Goal: Task Accomplishment & Management: Manage account settings

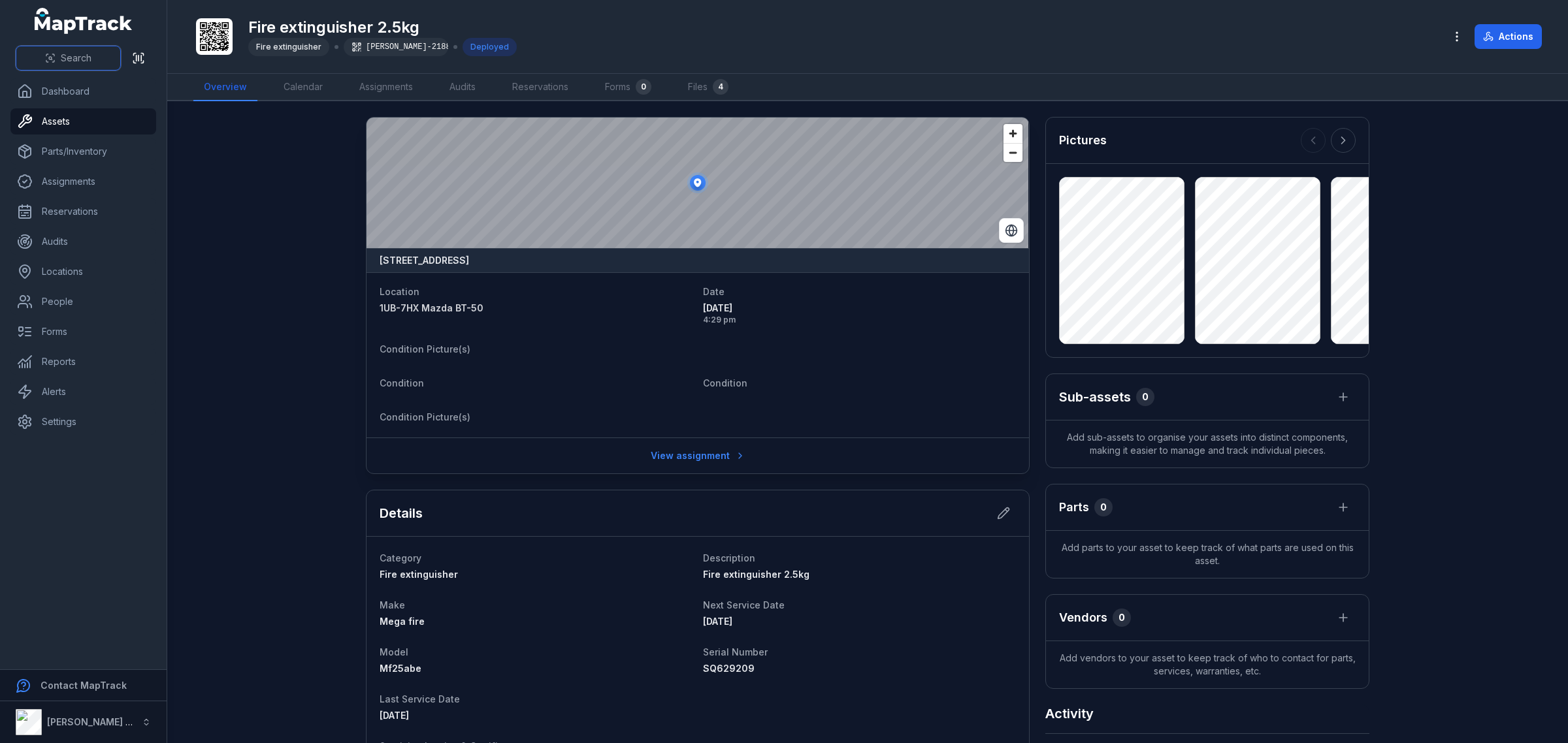
click at [72, 54] on span "Search" at bounding box center [76, 58] width 31 height 13
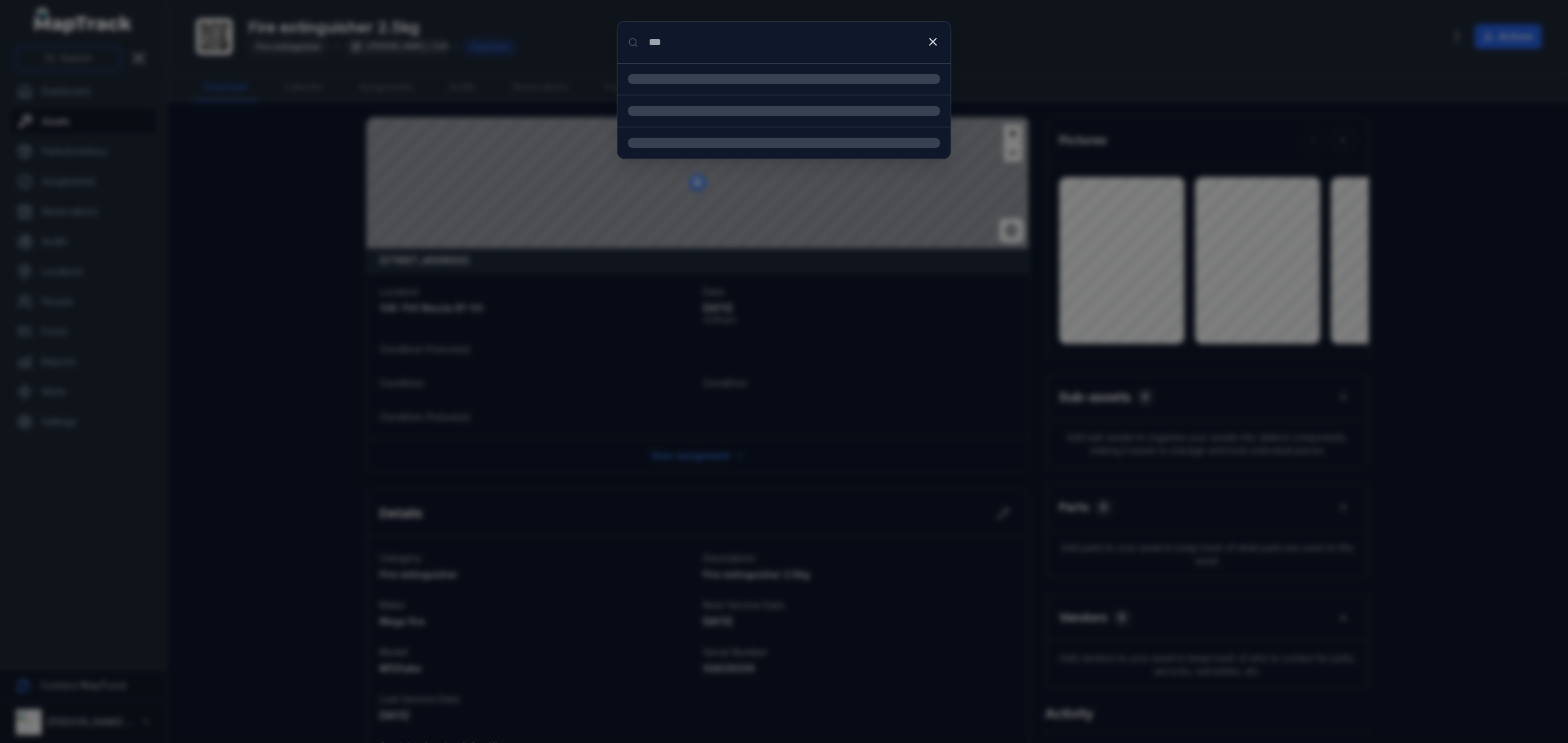
type input "***"
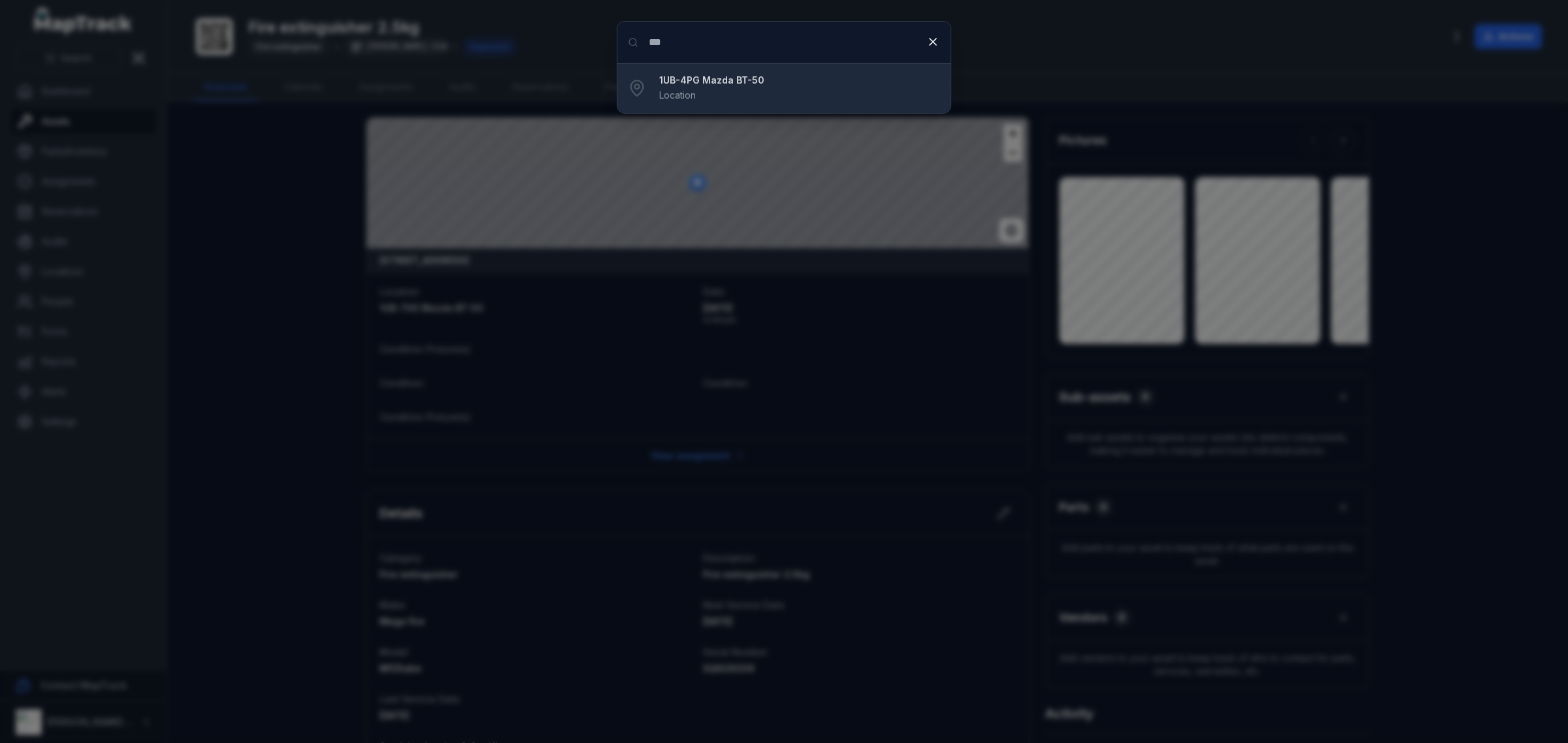
click at [742, 79] on strong "1UB-4PG Mazda BT-50" at bounding box center [800, 80] width 281 height 13
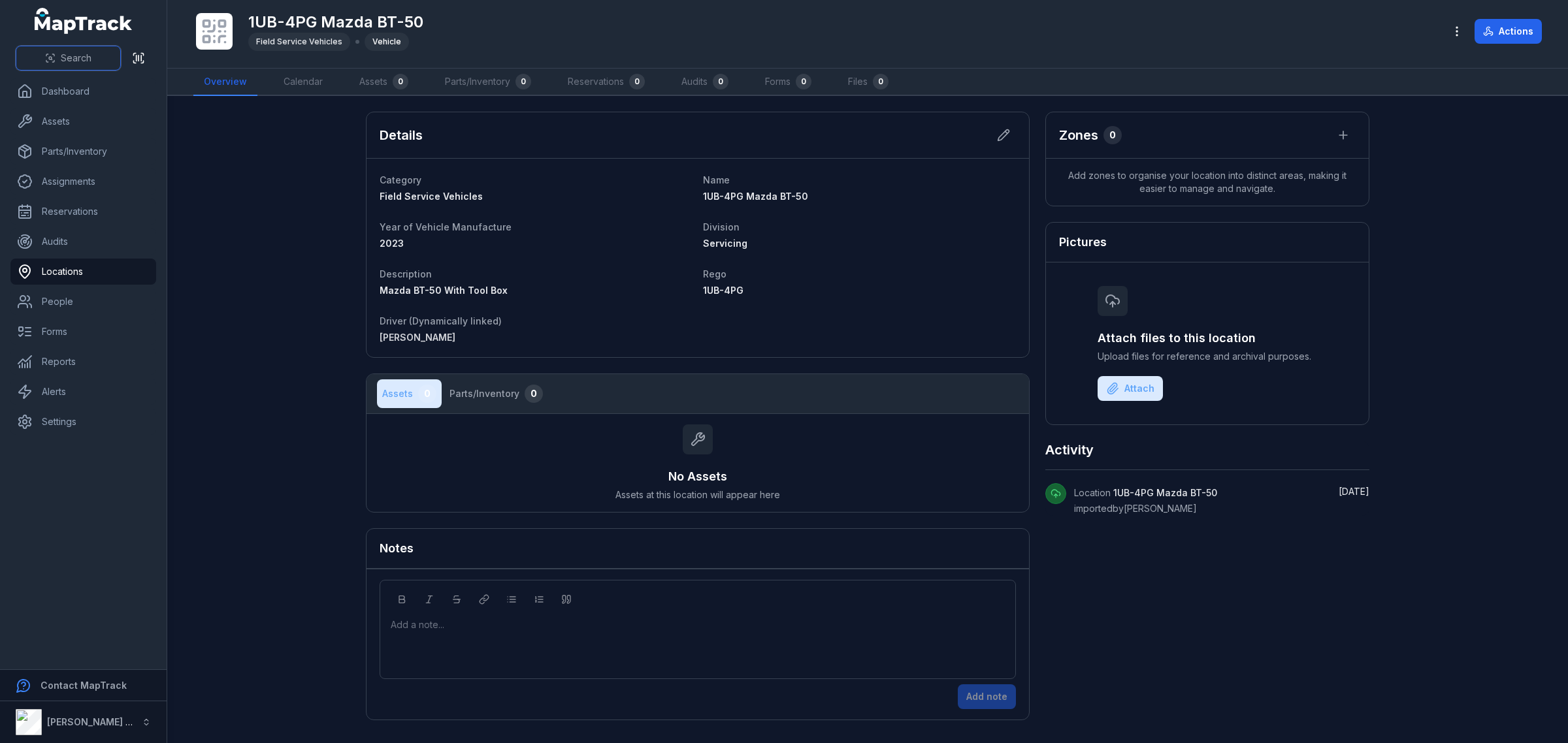
click at [63, 57] on span "Search" at bounding box center [76, 58] width 31 height 13
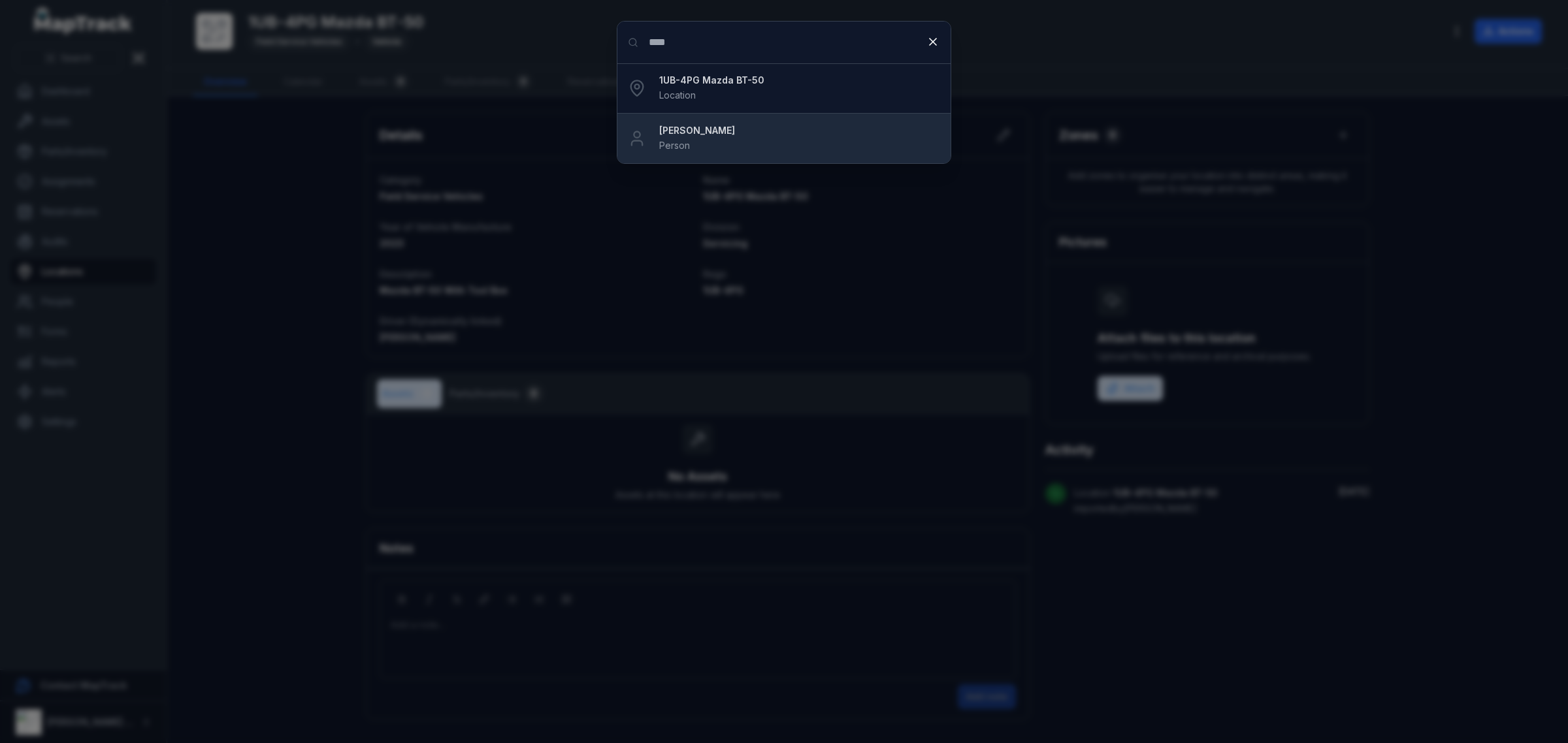
type input "****"
click at [687, 132] on strong "[PERSON_NAME]" at bounding box center [800, 130] width 281 height 13
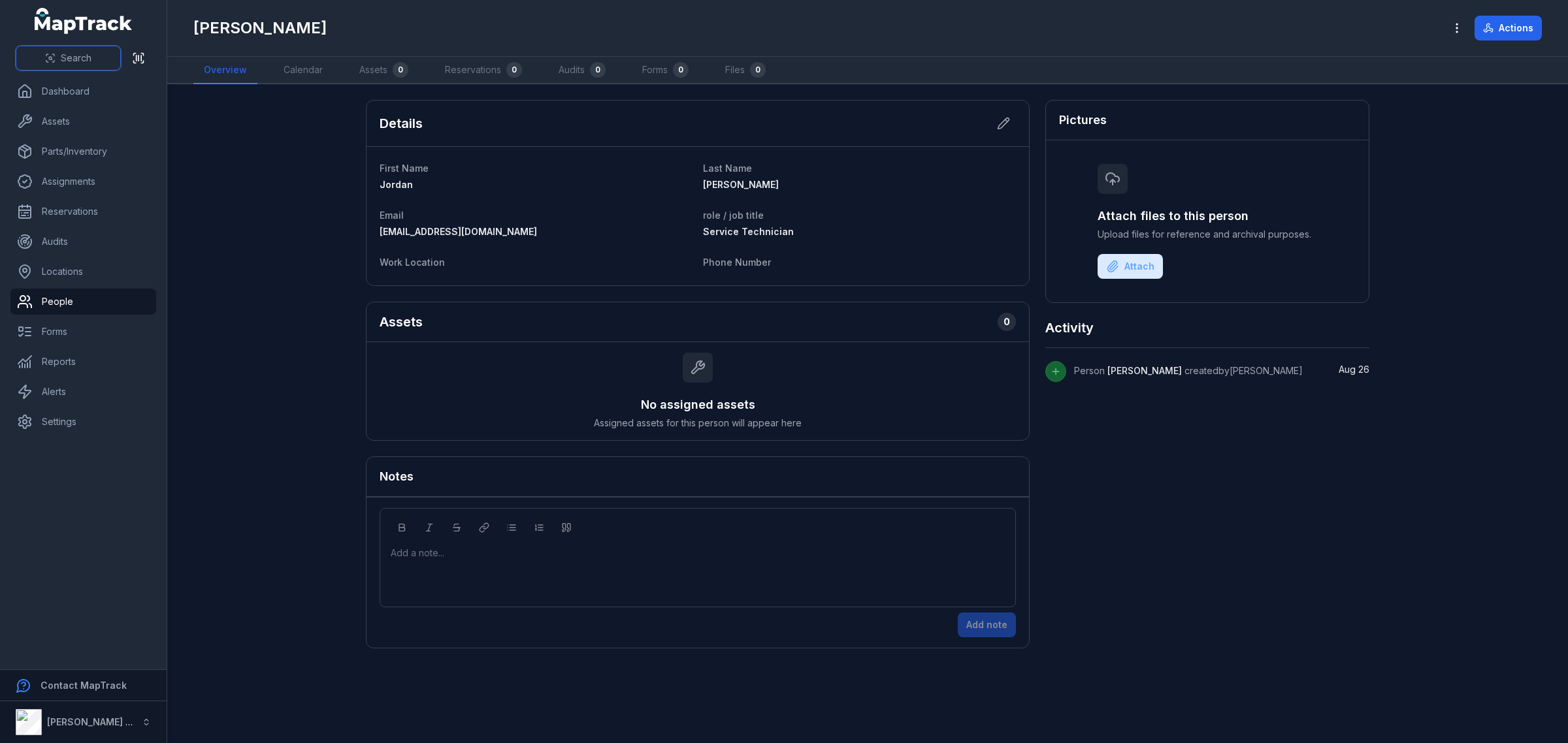
click at [84, 61] on span "Search" at bounding box center [76, 58] width 31 height 13
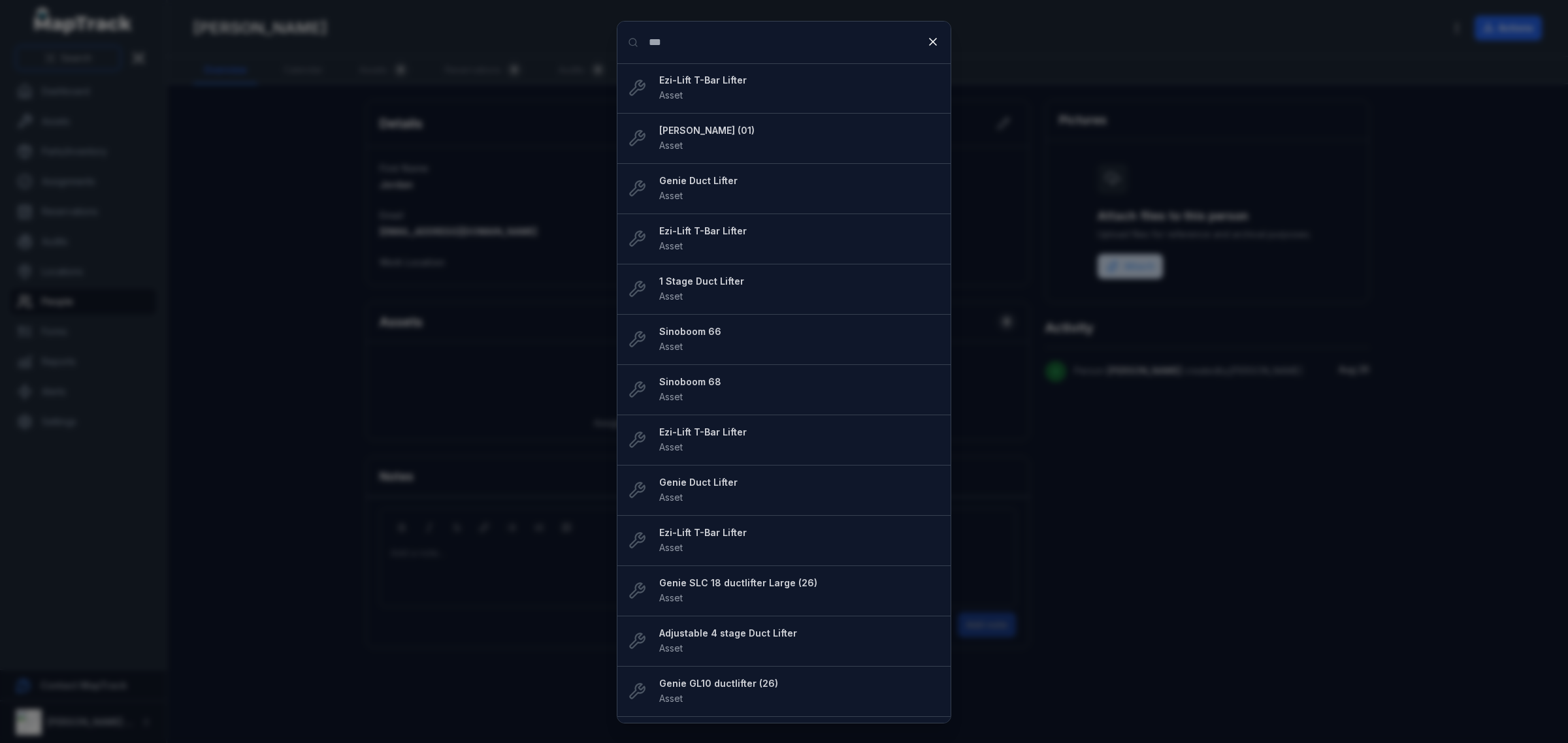
type input "***"
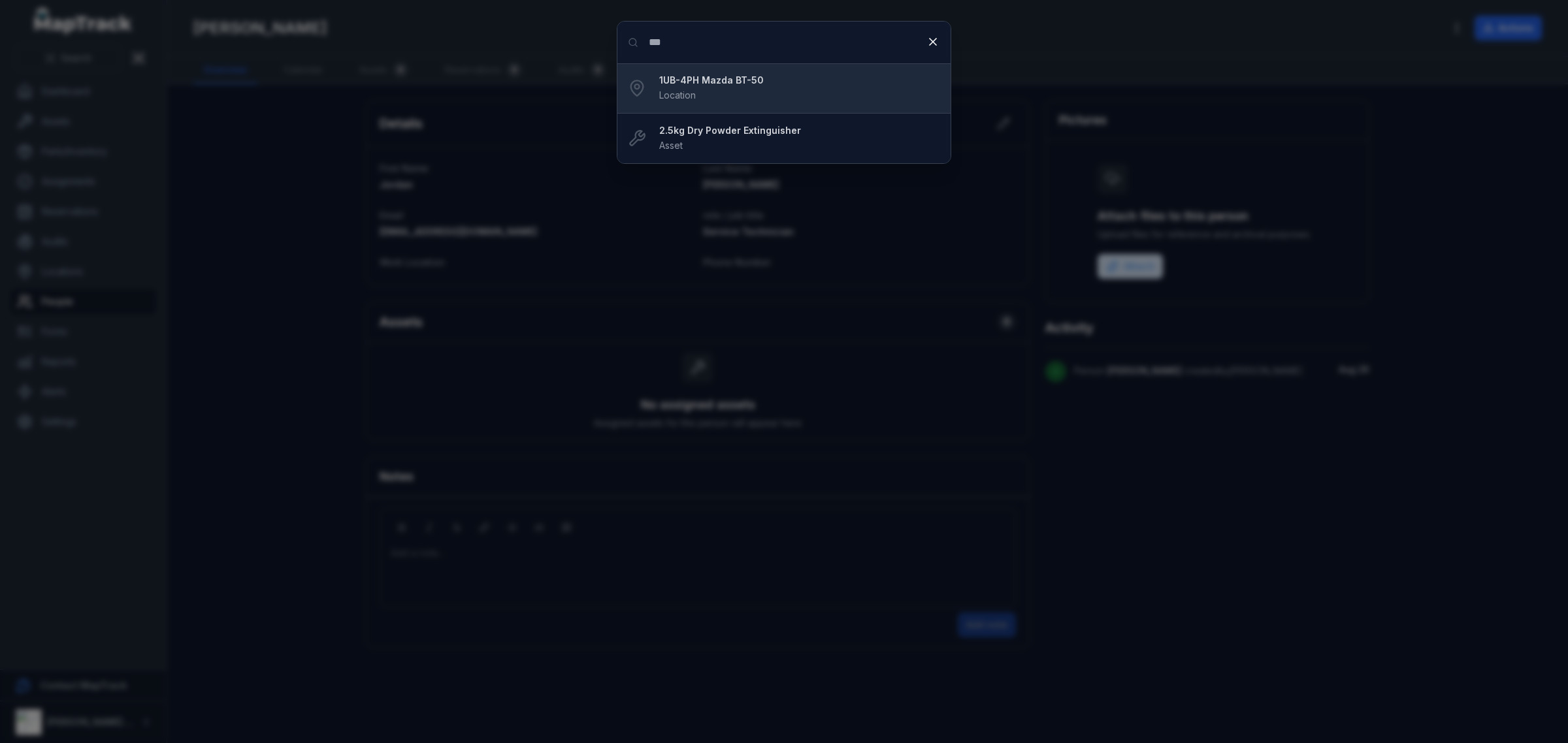
click at [836, 96] on div "1UB-4PH Mazda BT-50 Location" at bounding box center [800, 88] width 281 height 29
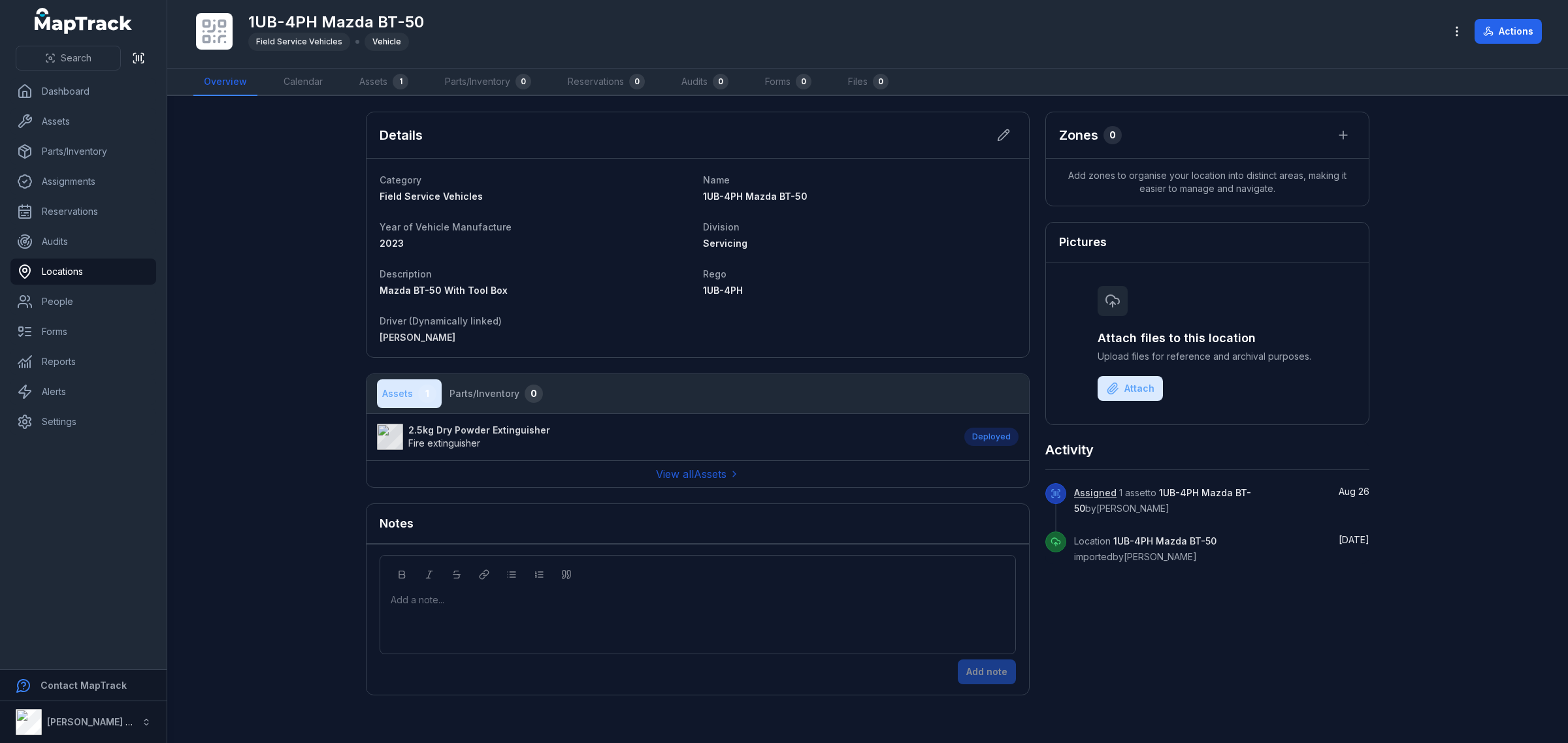
click at [427, 438] on span "Fire extinguisher" at bounding box center [444, 443] width 72 height 11
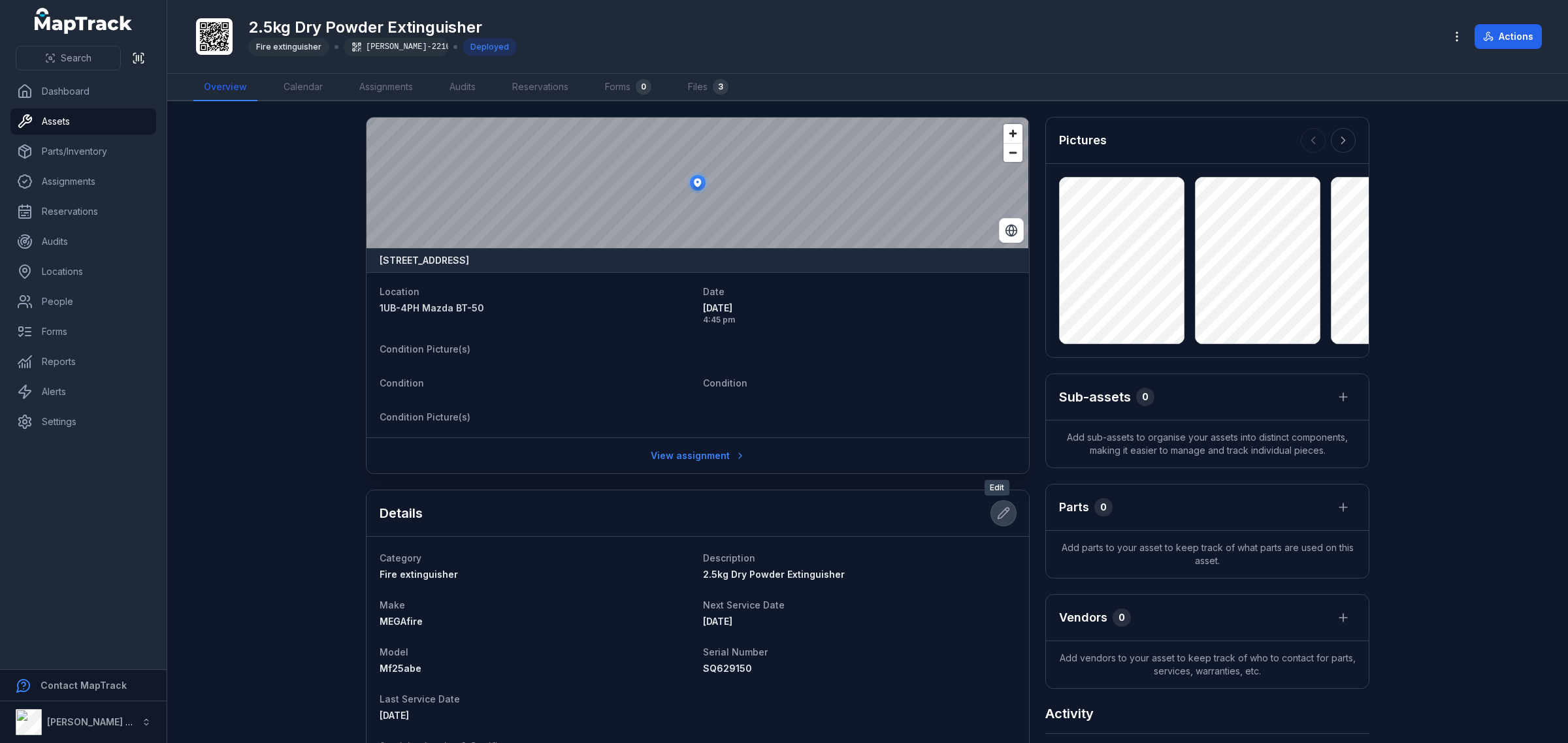
click at [997, 520] on icon at bounding box center [1003, 513] width 13 height 13
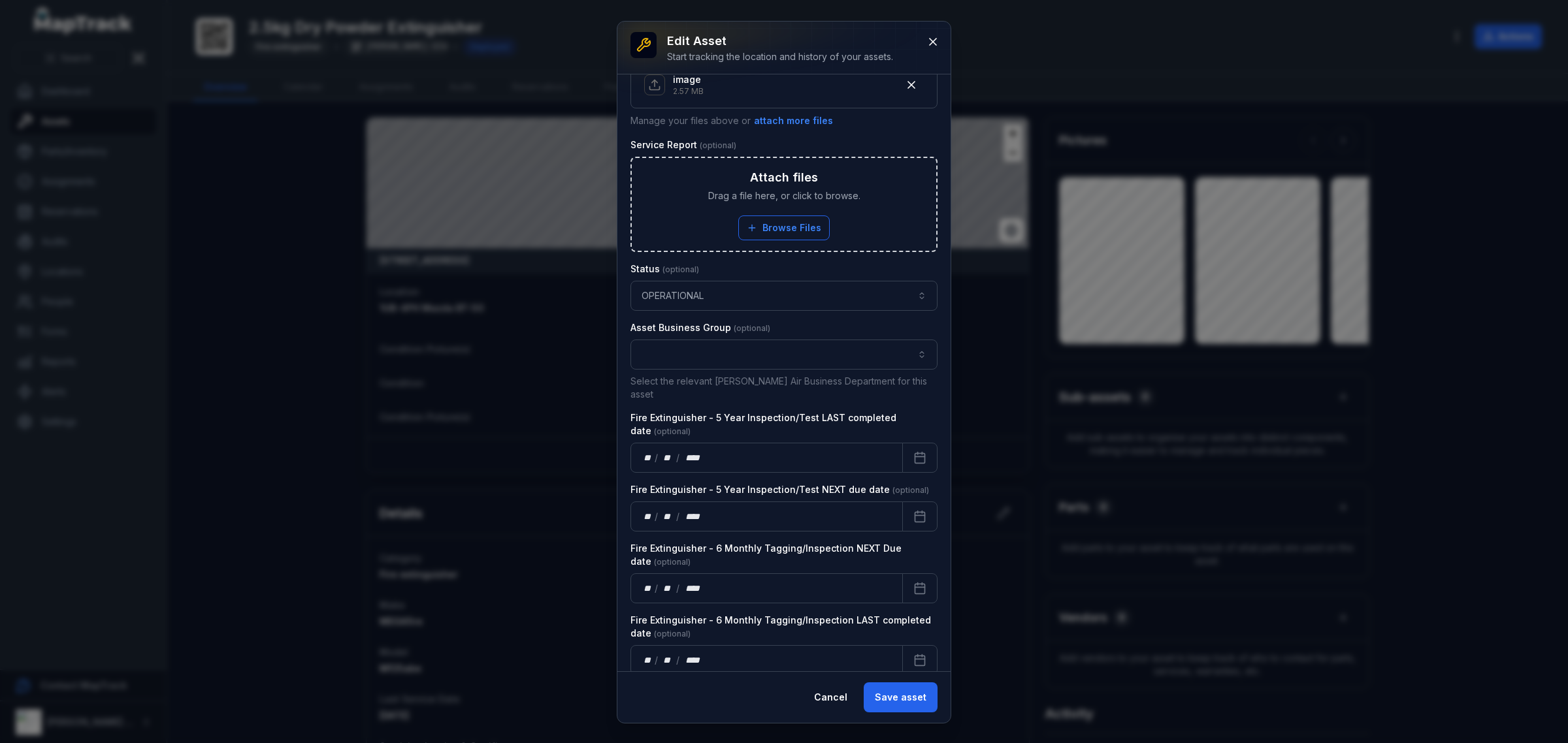
scroll to position [730, 0]
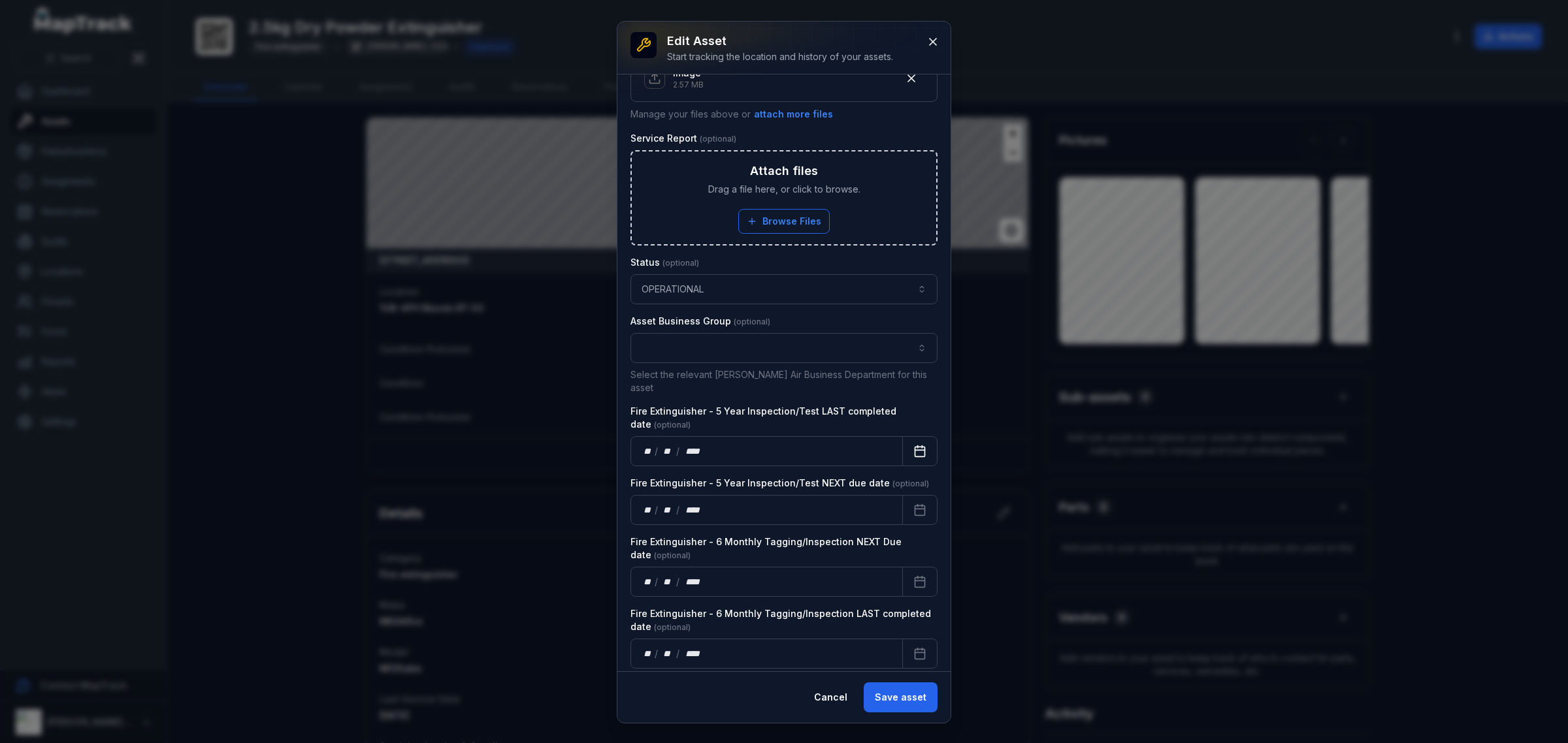
click at [902, 454] on button "Calendar" at bounding box center [919, 451] width 35 height 30
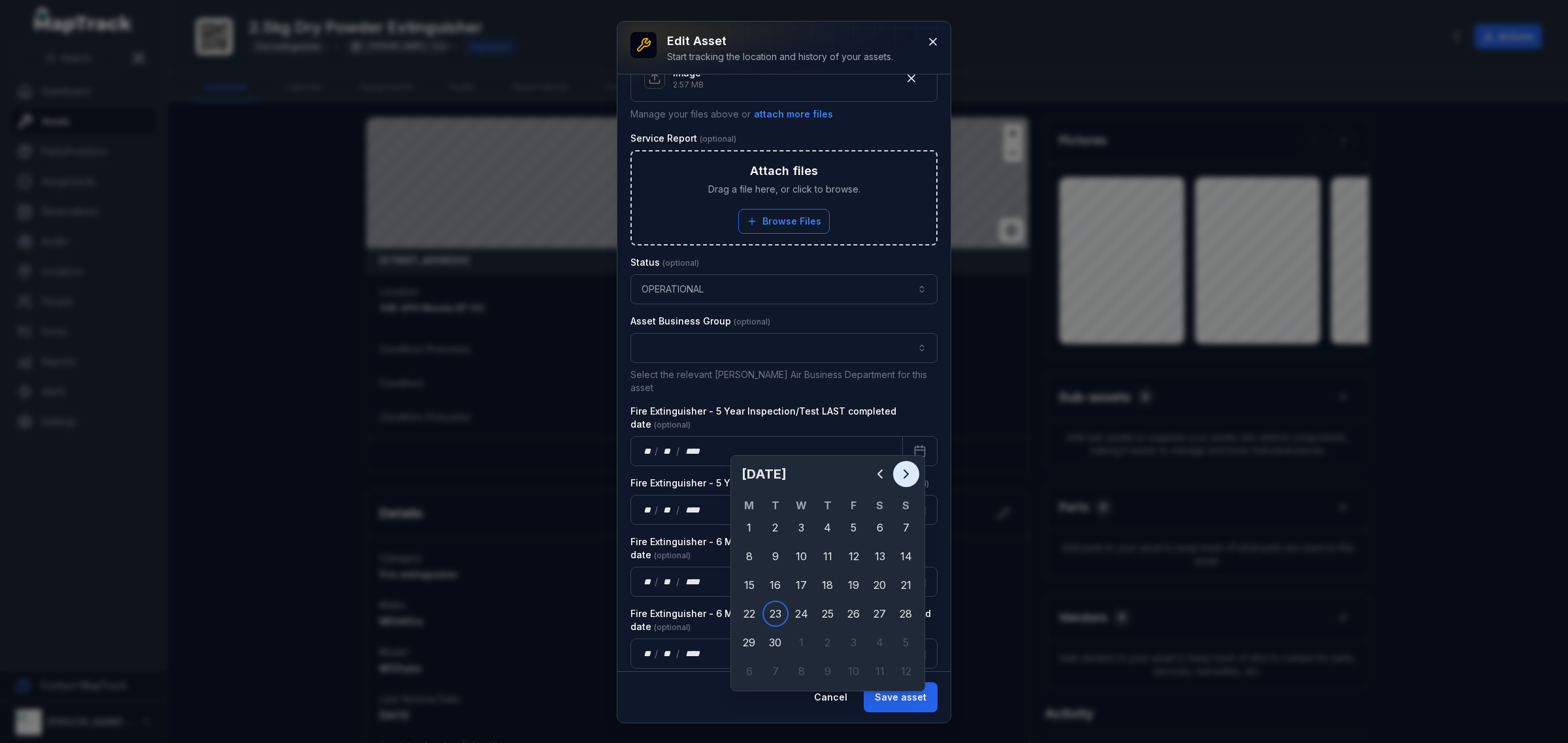
click at [899, 463] on button "Next" at bounding box center [905, 474] width 26 height 26
click at [887, 471] on icon "Previous" at bounding box center [880, 474] width 16 height 16
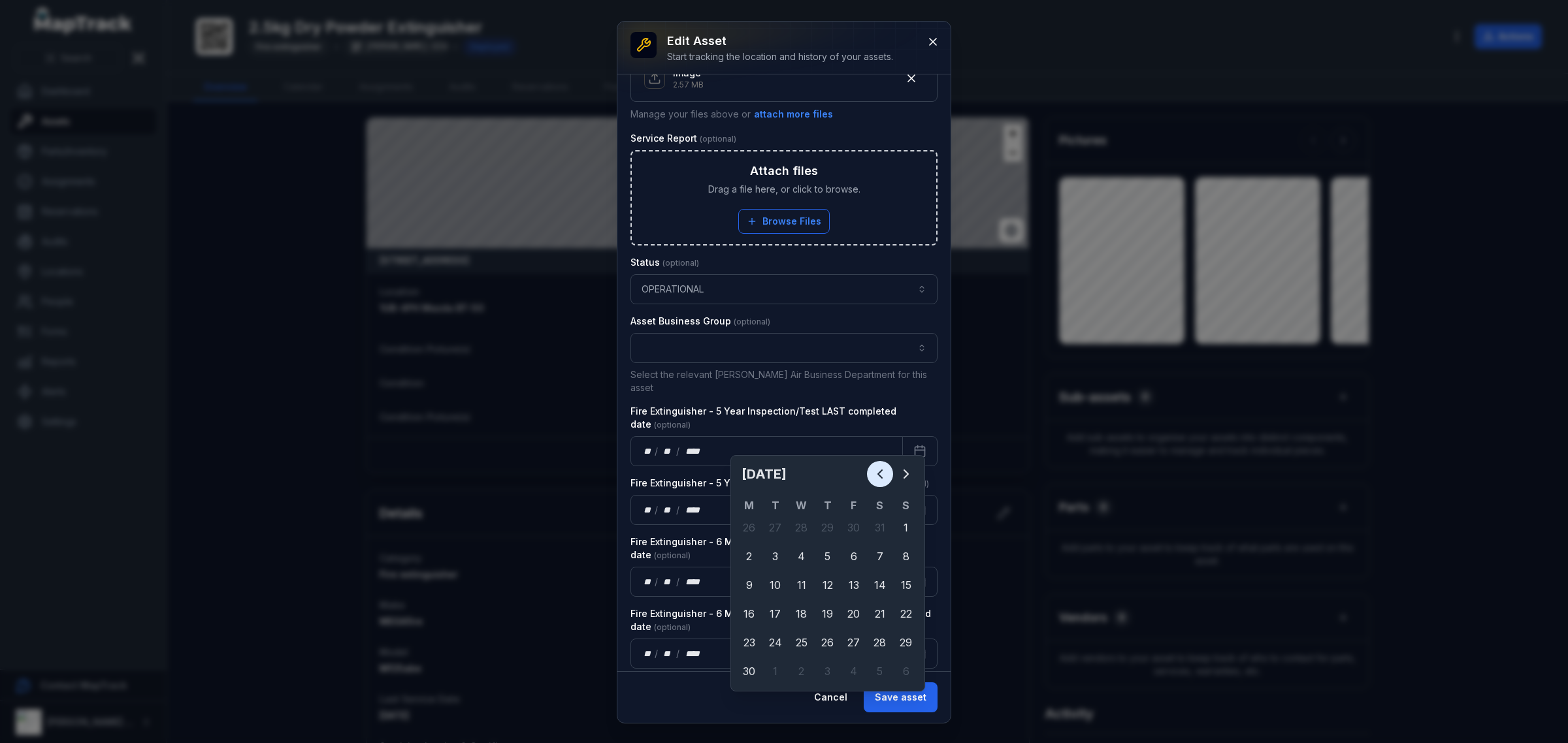
click at [887, 471] on icon "Previous" at bounding box center [880, 474] width 16 height 16
click at [886, 472] on icon "Previous" at bounding box center [880, 474] width 16 height 16
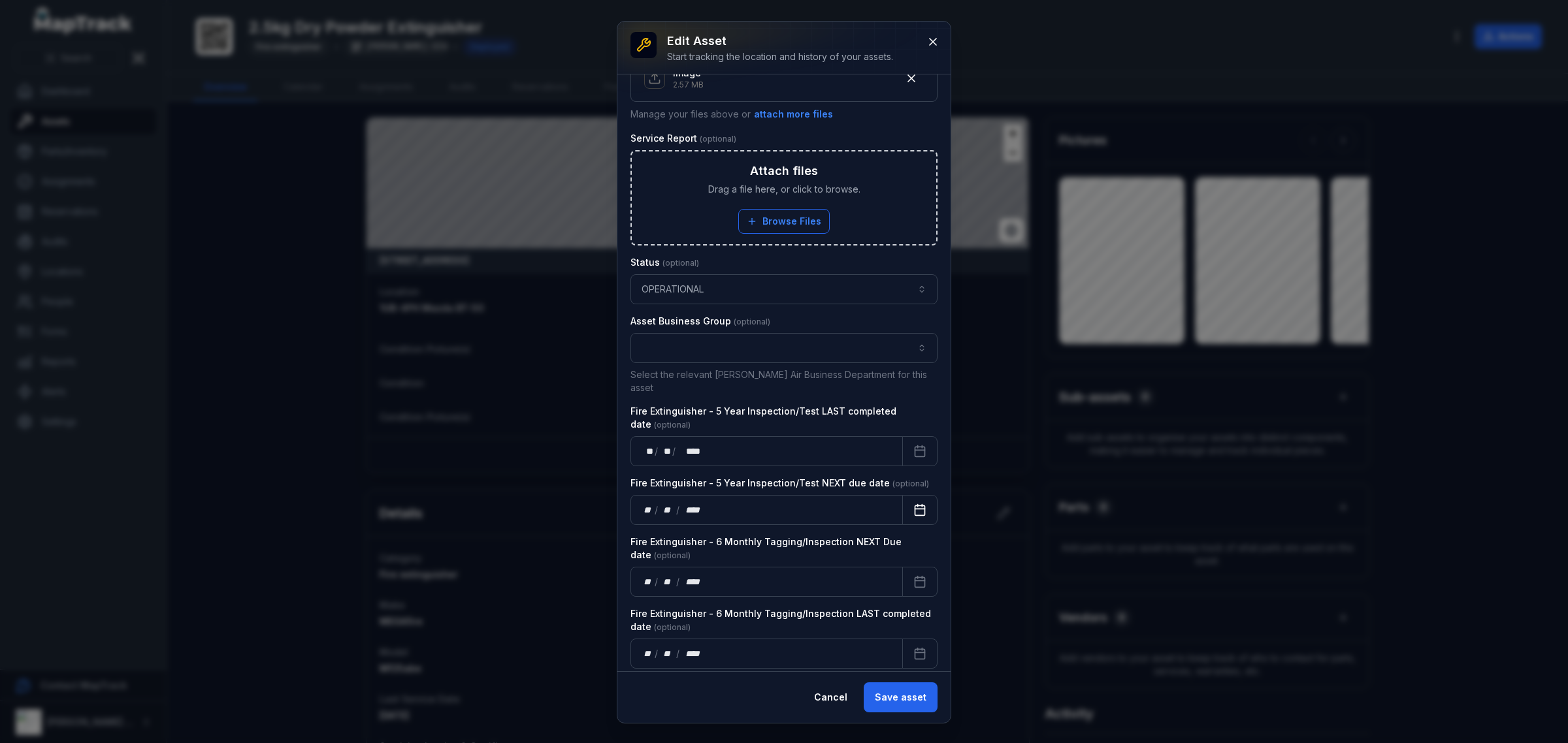
click at [913, 503] on icon "Calendar" at bounding box center [919, 510] width 13 height 13
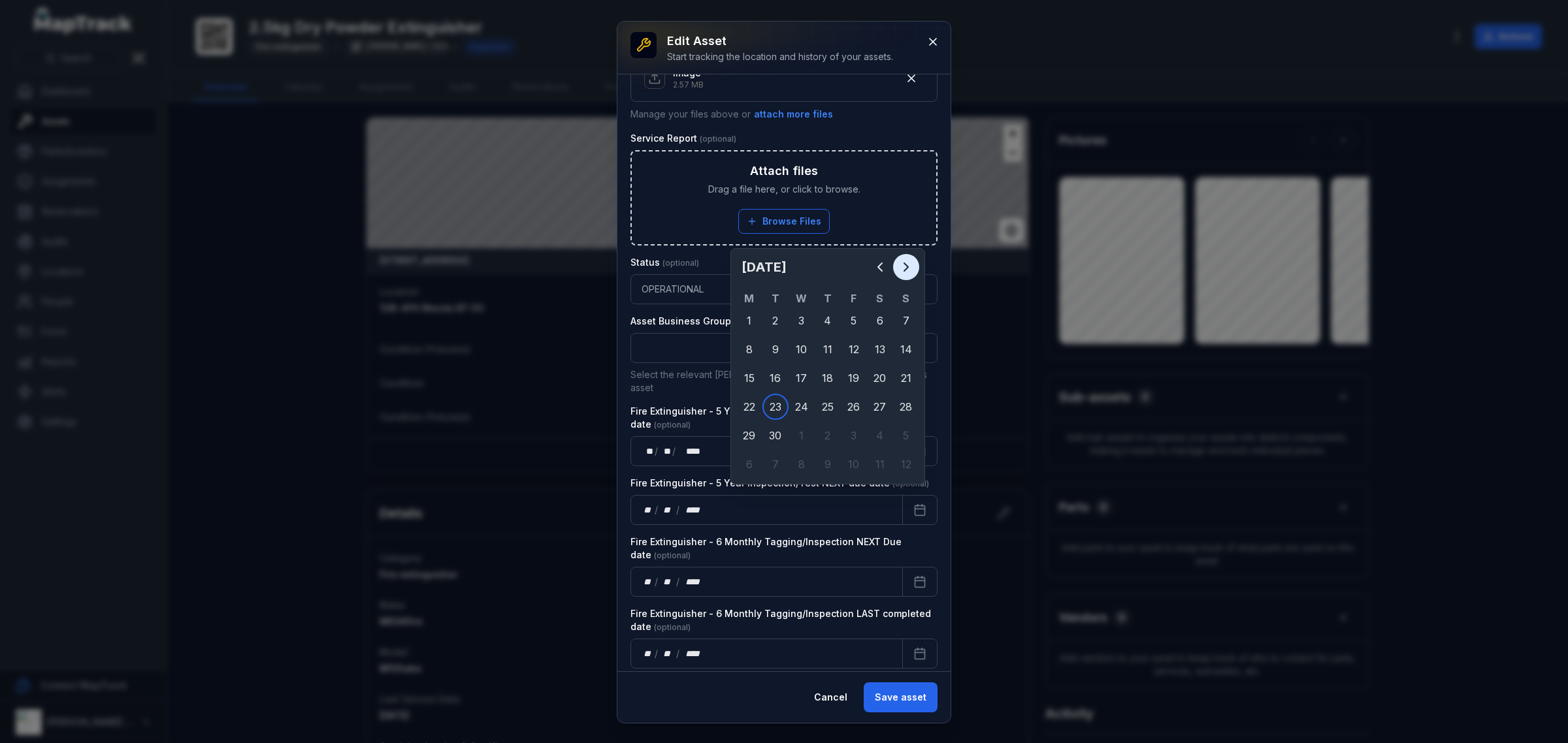
click at [904, 269] on icon "Next" at bounding box center [906, 267] width 16 height 16
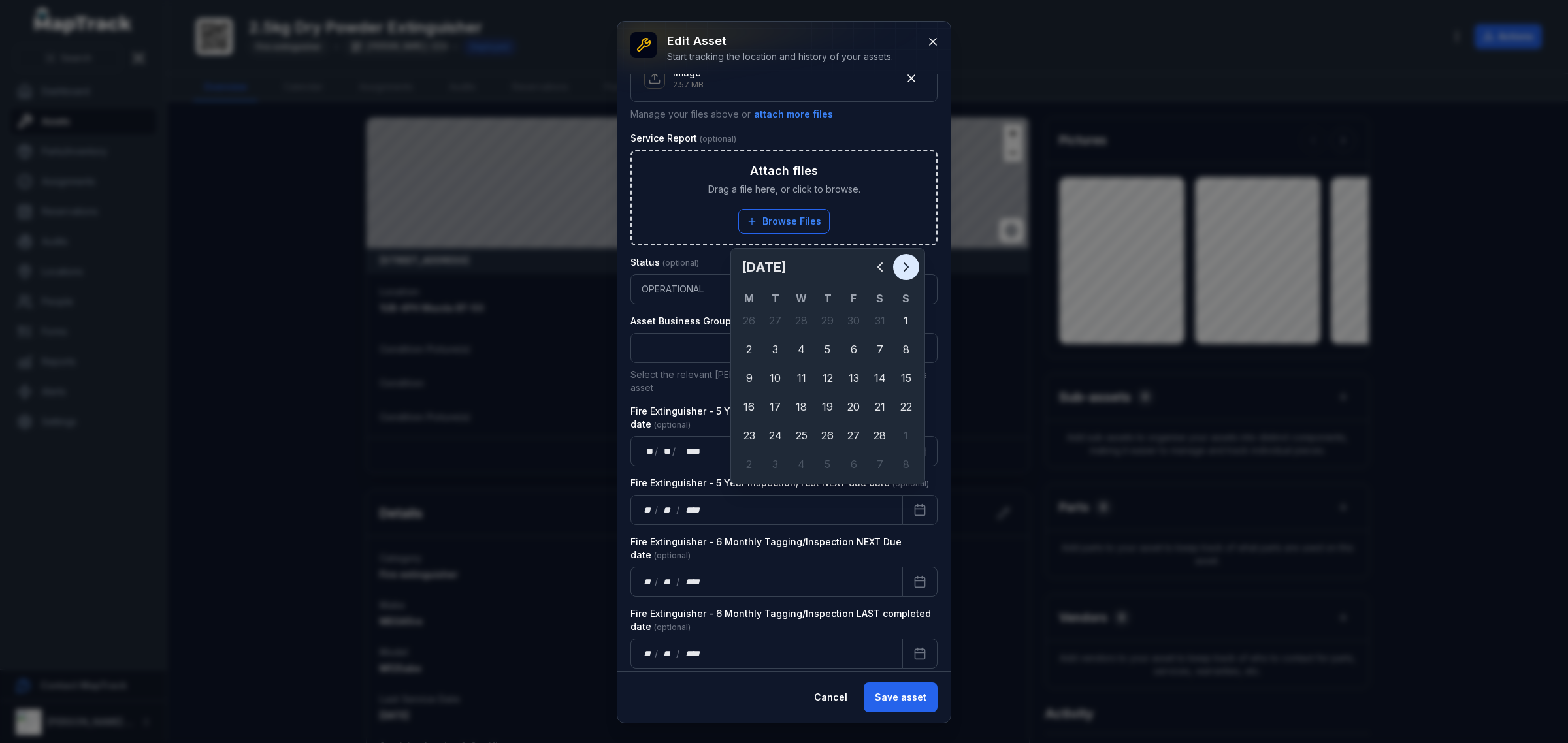
click at [904, 269] on icon "Next" at bounding box center [906, 267] width 16 height 16
click at [905, 269] on icon "Next" at bounding box center [906, 267] width 16 height 16
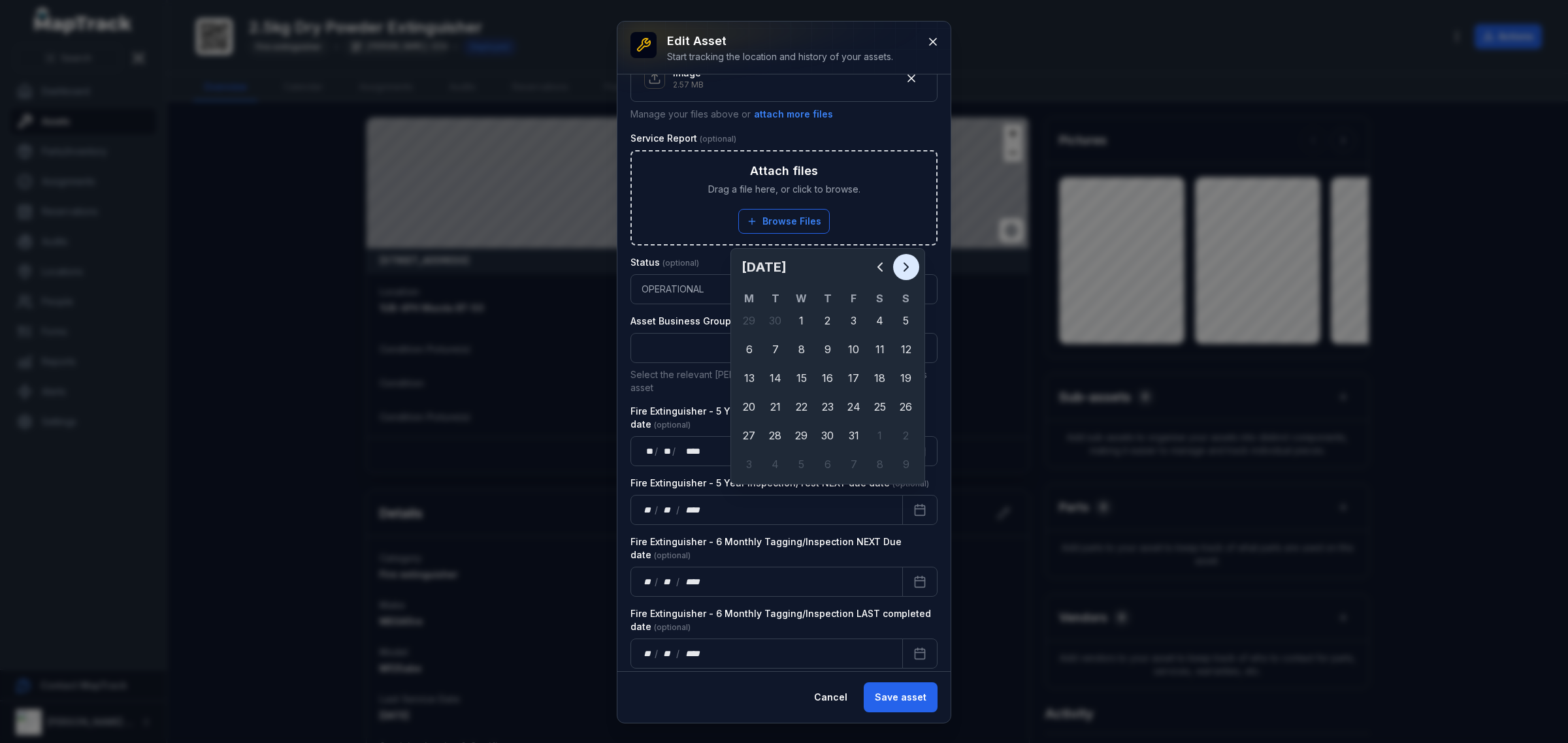
click at [905, 268] on icon "Next" at bounding box center [906, 267] width 16 height 16
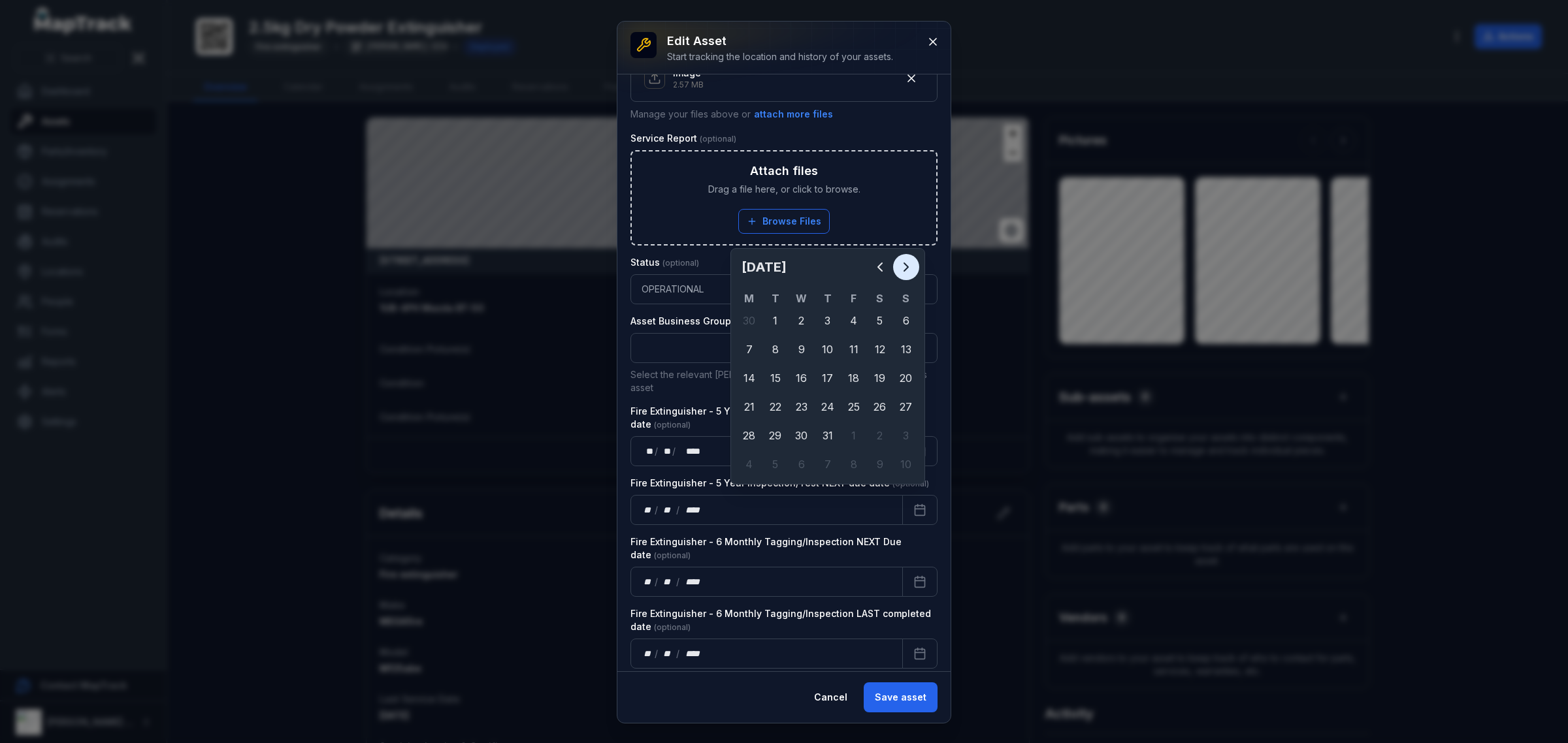
click at [905, 268] on icon "Next" at bounding box center [906, 267] width 16 height 16
click at [905, 269] on icon "Next" at bounding box center [906, 267] width 16 height 16
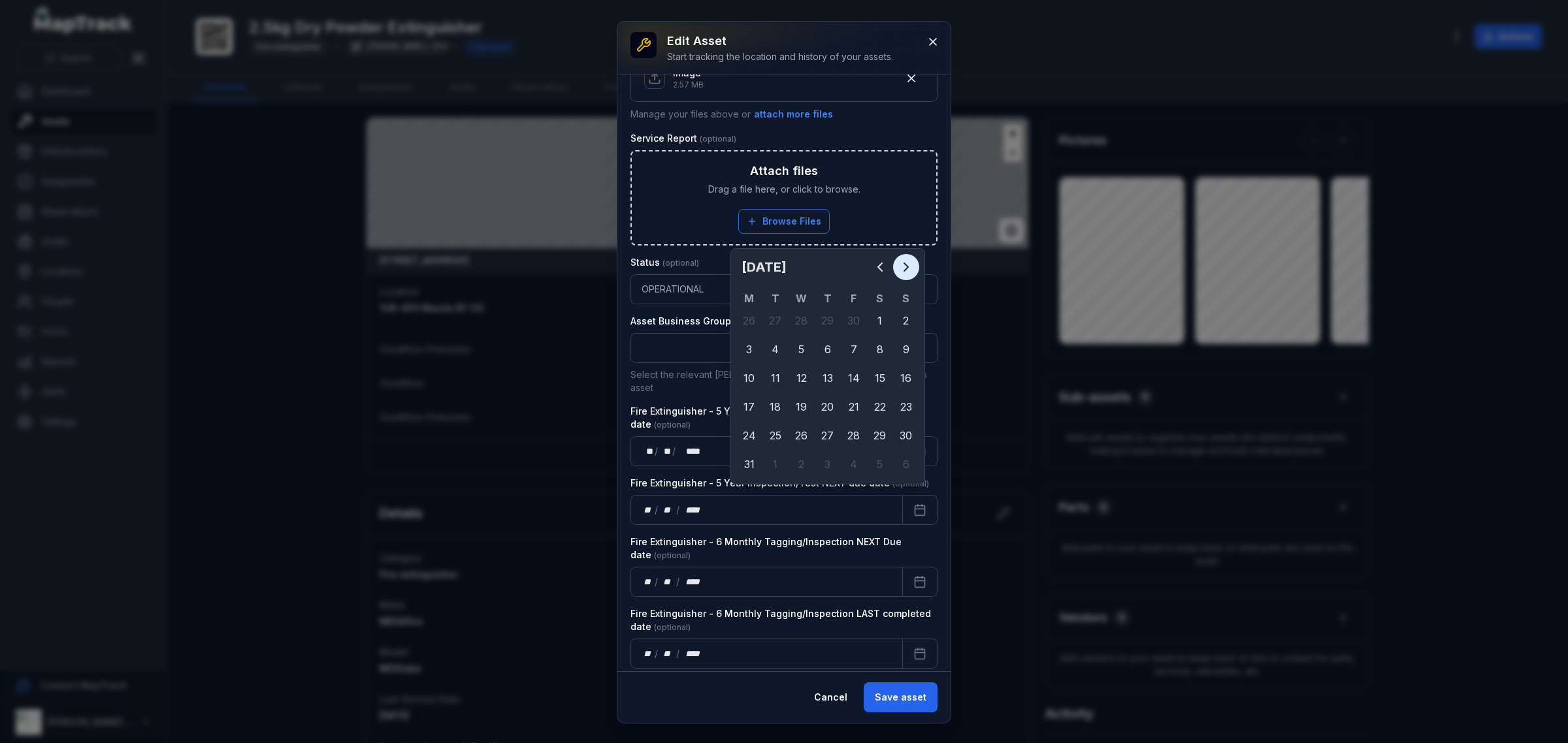
click at [905, 269] on icon "Next" at bounding box center [906, 267] width 16 height 16
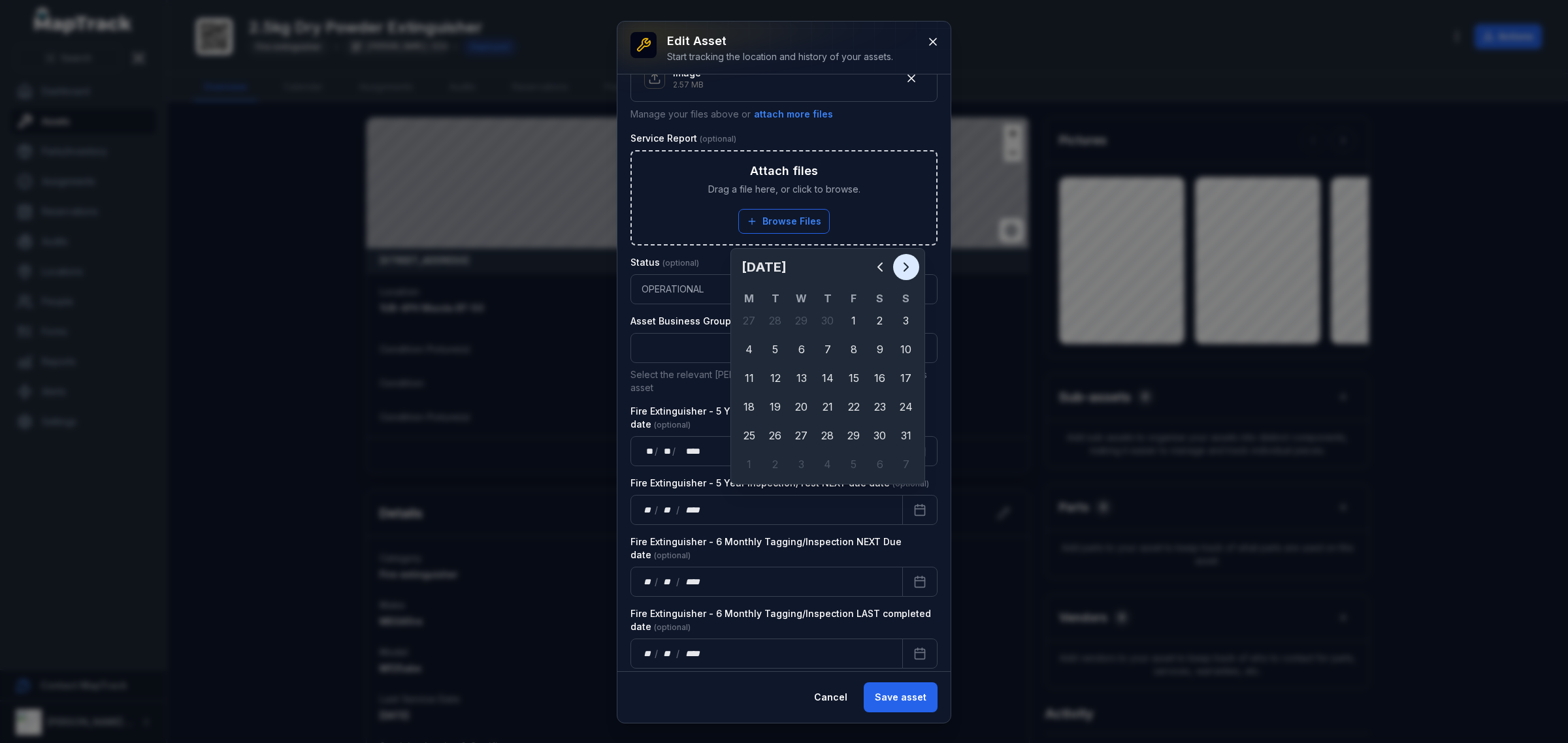
click at [905, 269] on icon "Next" at bounding box center [906, 267] width 16 height 16
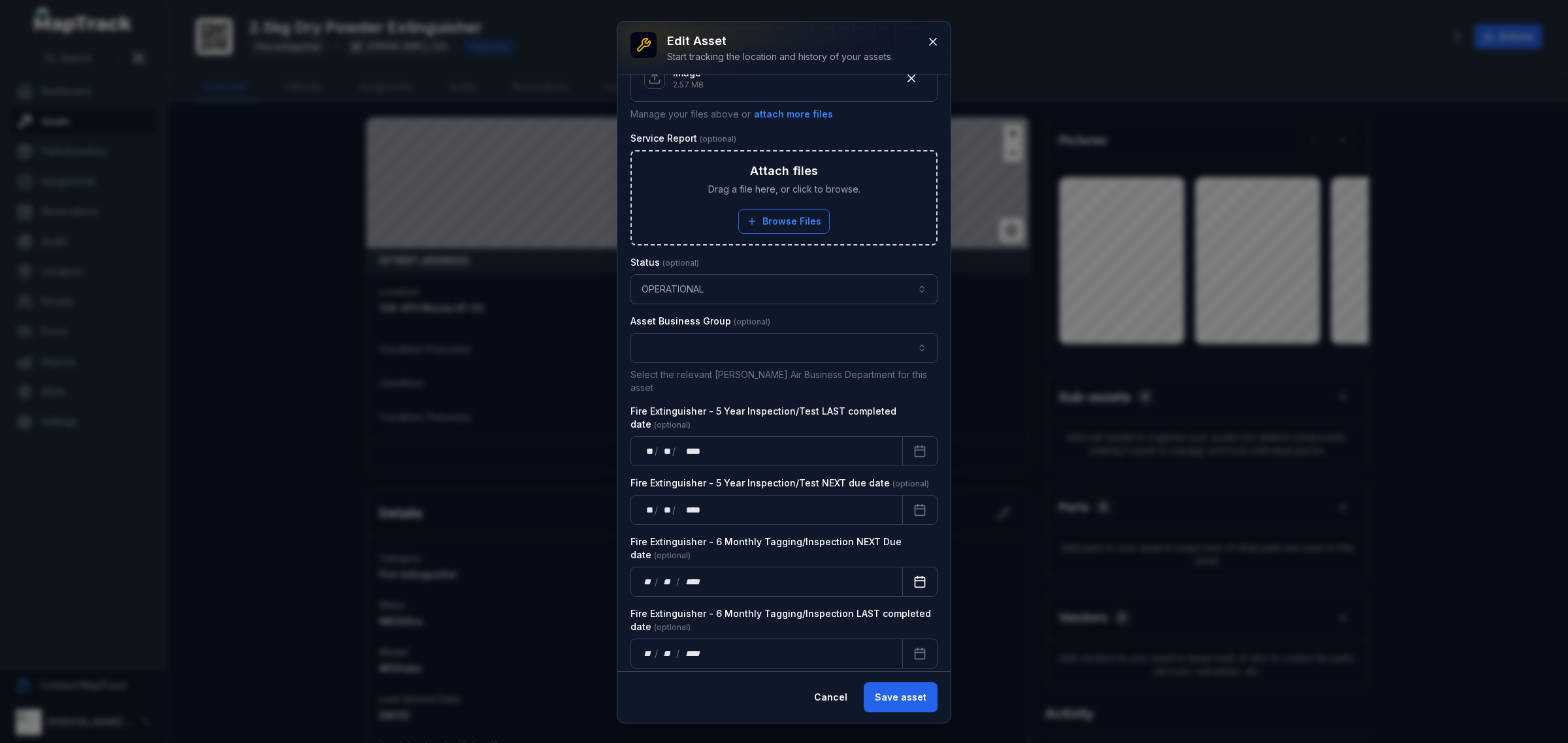
click at [918, 569] on button "Calendar" at bounding box center [919, 582] width 35 height 30
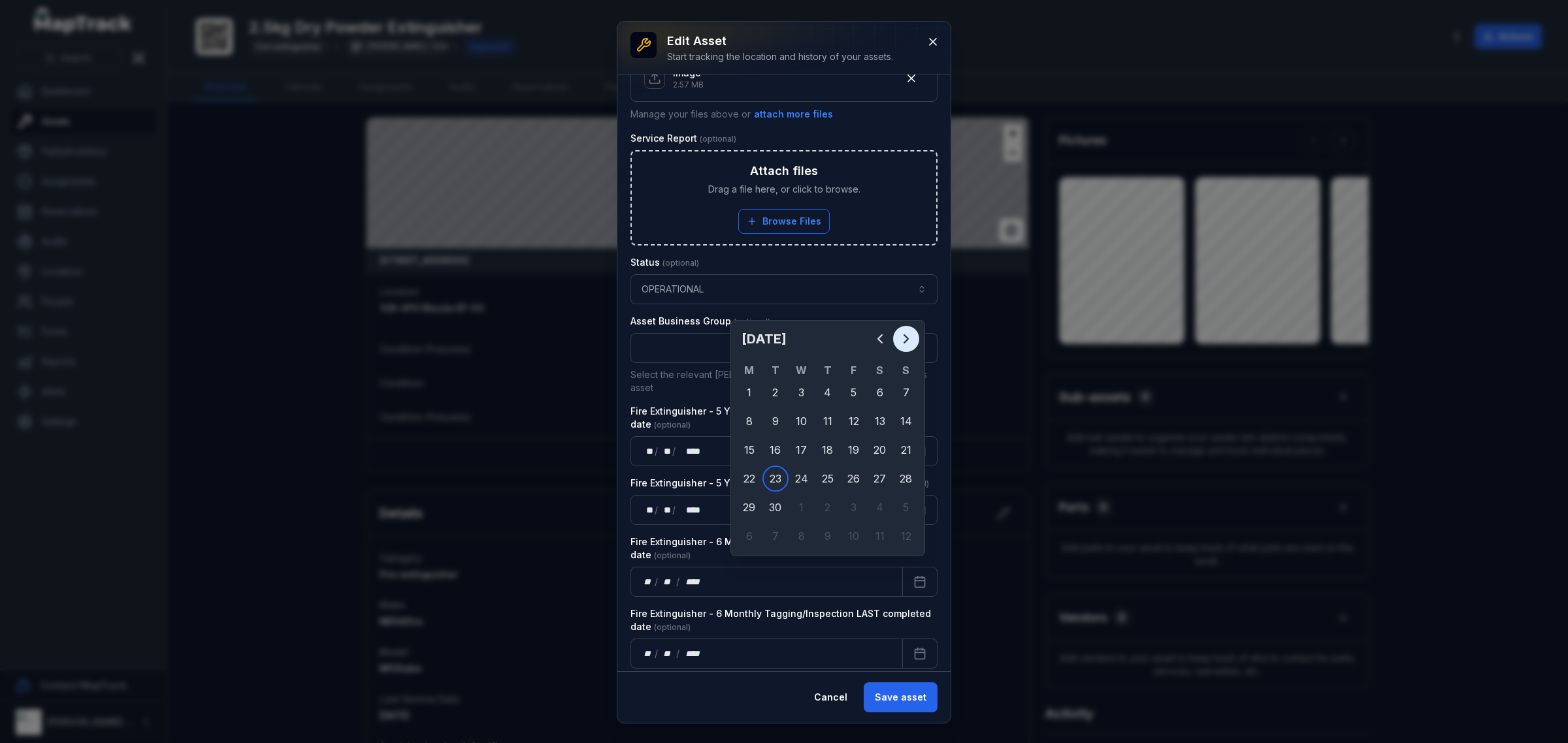
click at [912, 328] on button "Next" at bounding box center [905, 338] width 26 height 26
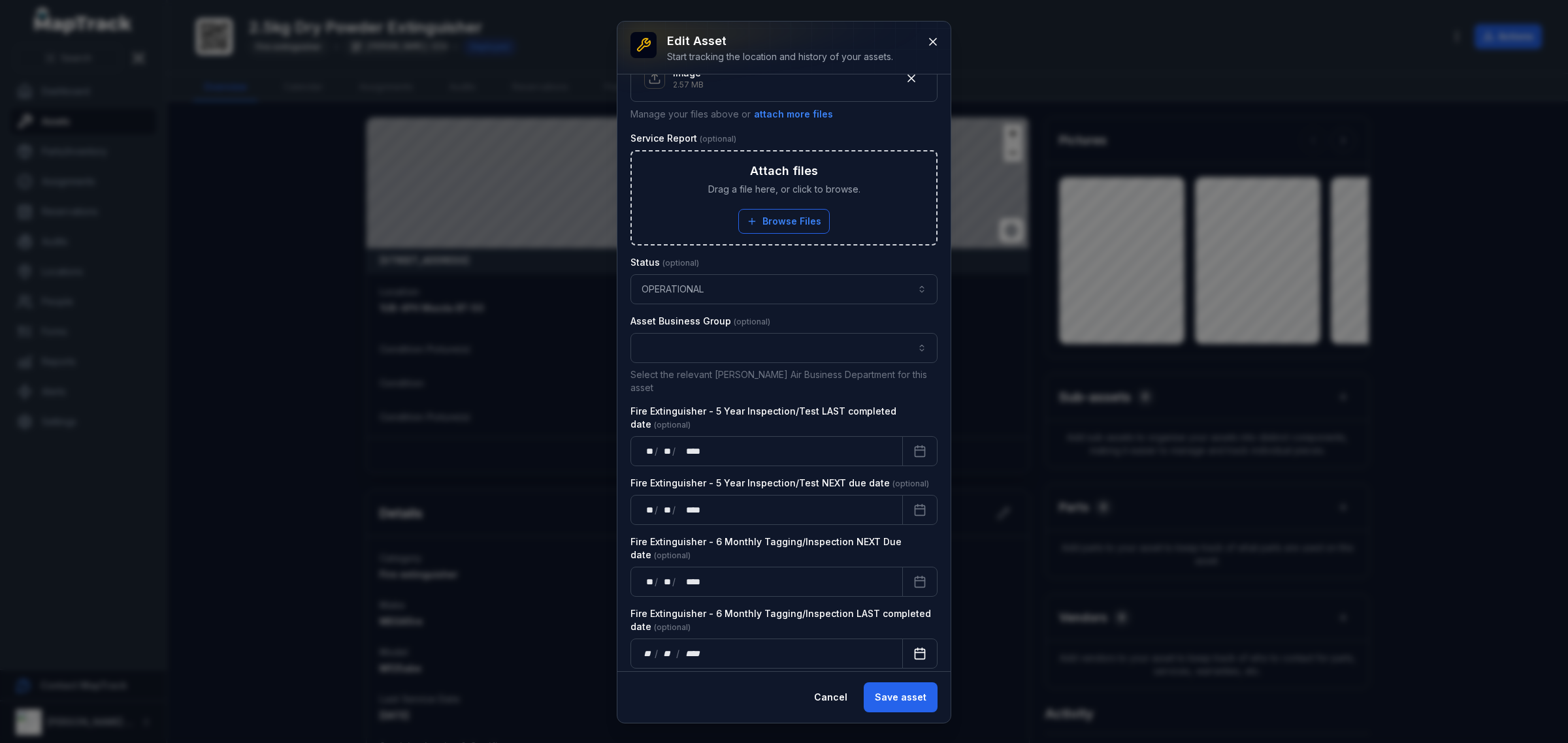
click at [902, 639] on button "Calendar" at bounding box center [919, 654] width 35 height 30
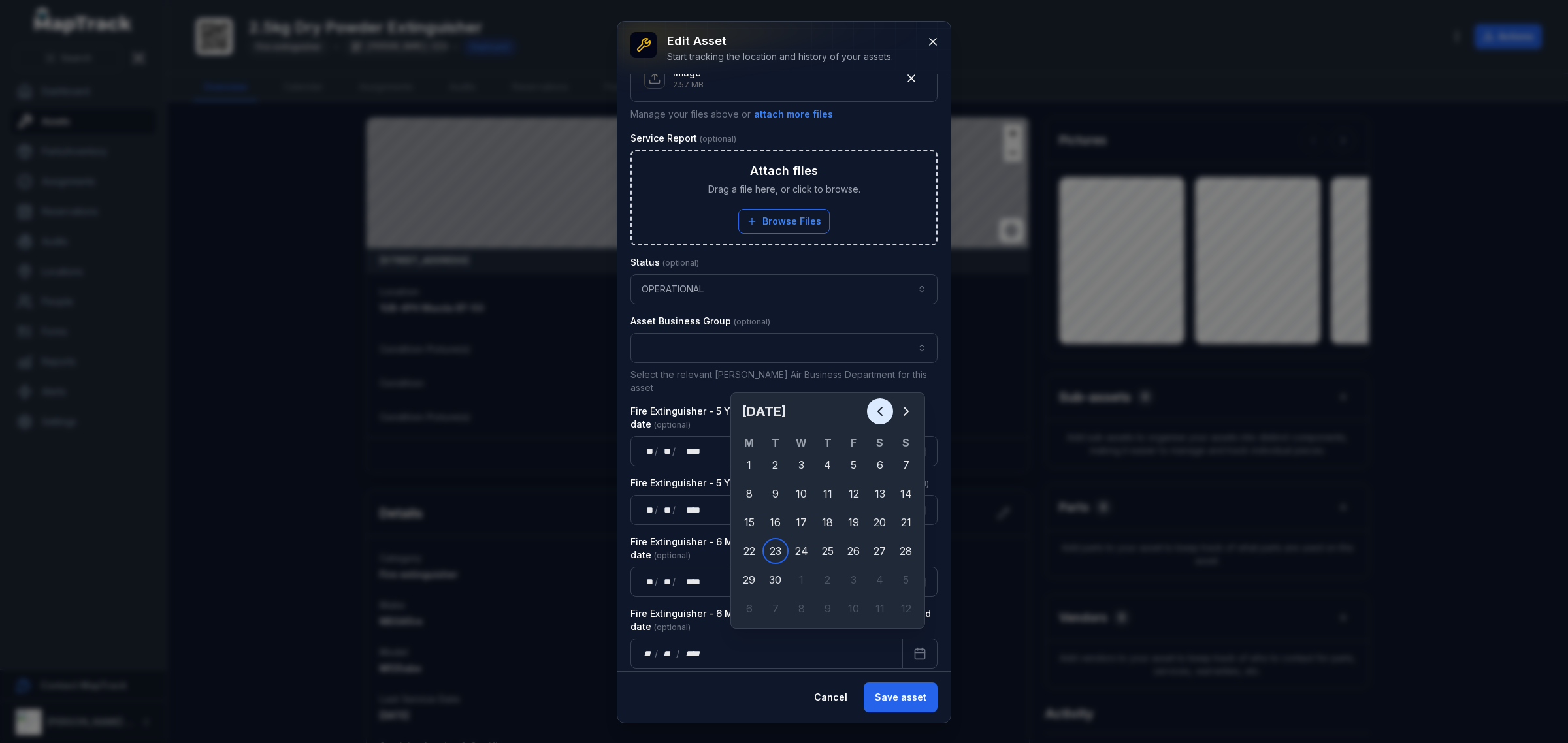
click at [890, 412] on button "Previous" at bounding box center [880, 411] width 26 height 26
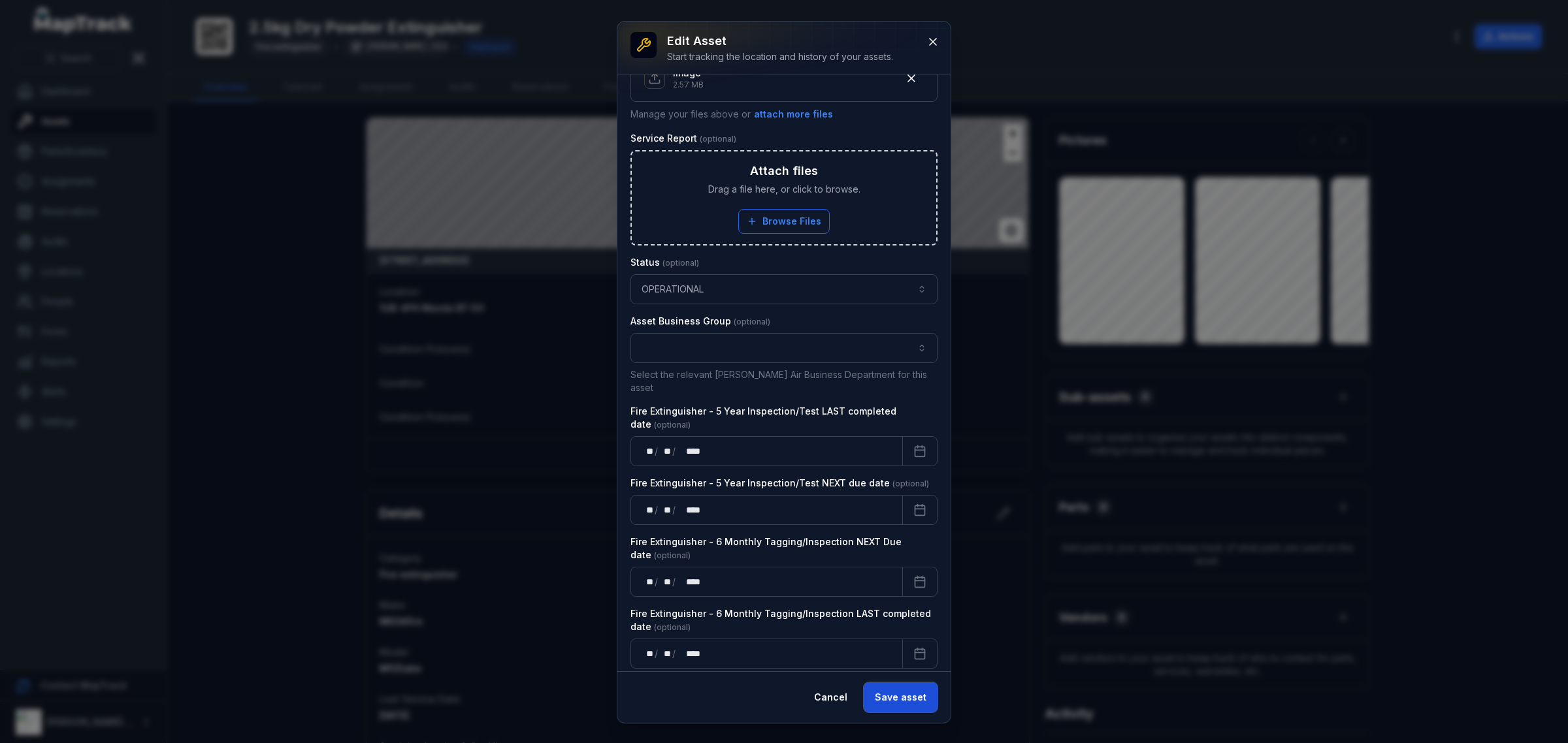
click at [887, 691] on button "Save asset" at bounding box center [901, 698] width 74 height 30
